Goal: Find specific fact: Find specific fact

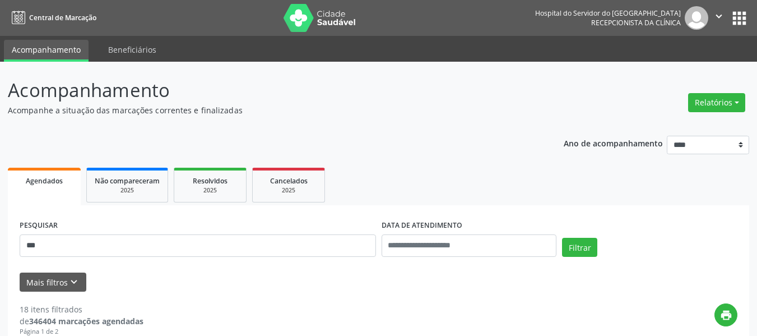
scroll to position [168, 0]
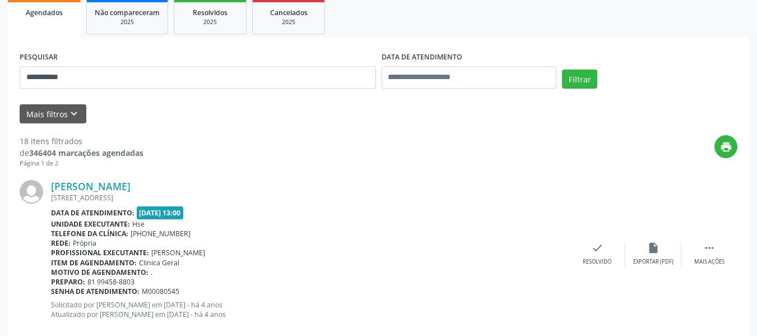
type input "**********"
click at [562, 69] on button "Filtrar" at bounding box center [579, 78] width 35 height 19
click at [131, 184] on link "[PERSON_NAME]" at bounding box center [91, 186] width 80 height 12
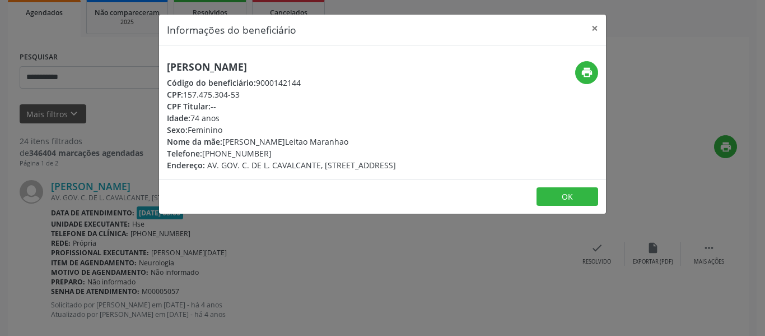
drag, startPoint x: 401, startPoint y: 59, endPoint x: 146, endPoint y: 77, distance: 255.5
click at [146, 77] on div "Informações do beneficiário × [PERSON_NAME] Código do beneficiário: 9000142144 …" at bounding box center [382, 168] width 765 height 336
drag, startPoint x: 147, startPoint y: 74, endPoint x: 212, endPoint y: 65, distance: 65.0
click at [148, 71] on div "Informações do beneficiário × [PERSON_NAME] Código do beneficiário: 9000142144 …" at bounding box center [382, 168] width 765 height 336
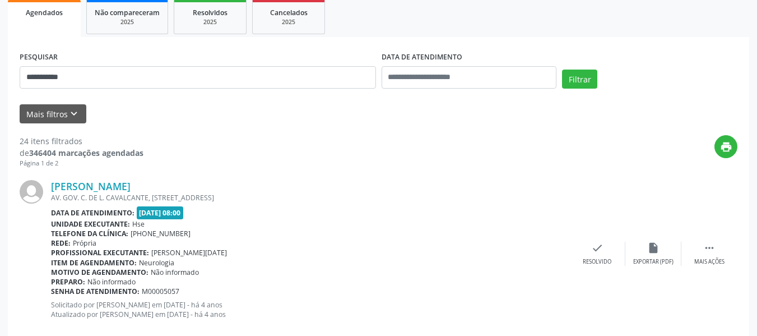
click at [197, 185] on div "[PERSON_NAME]" at bounding box center [310, 186] width 518 height 12
click at [131, 183] on link "[PERSON_NAME]" at bounding box center [91, 186] width 80 height 12
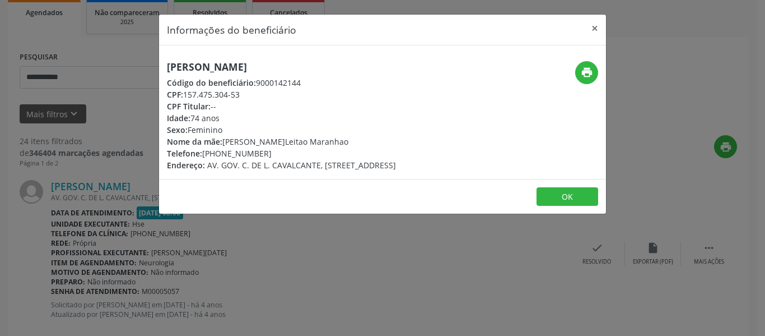
drag, startPoint x: 360, startPoint y: 60, endPoint x: 167, endPoint y: 49, distance: 193.6
click at [167, 49] on div "[PERSON_NAME] Código do beneficiário: 9000142144 CPF: 157.475.304-53 CPF Titula…" at bounding box center [382, 111] width 447 height 133
copy h5 "[PERSON_NAME]"
click at [587, 67] on icon "print" at bounding box center [587, 72] width 12 height 12
drag, startPoint x: 272, startPoint y: 154, endPoint x: 218, endPoint y: 149, distance: 54.6
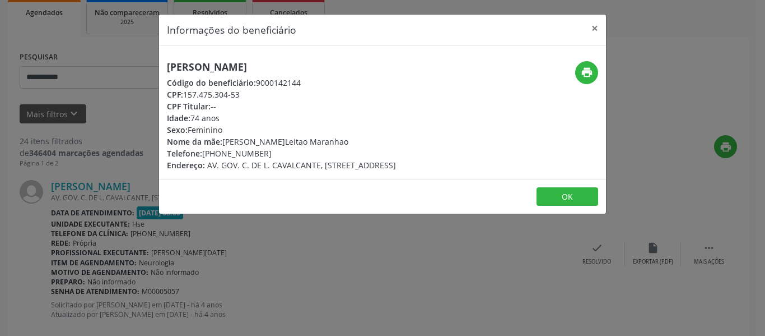
click at [218, 149] on div "Telefone: [PHONE_NUMBER]" at bounding box center [281, 153] width 229 height 12
copy div "99836-5932"
